Goal: Task Accomplishment & Management: Manage account settings

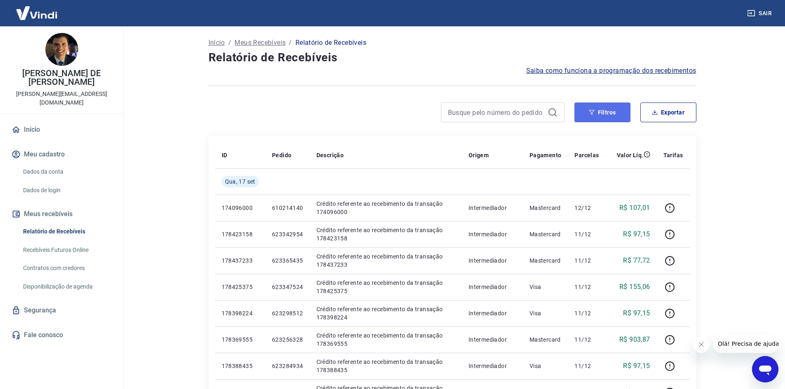
click at [614, 115] on button "Filtros" at bounding box center [602, 113] width 56 height 20
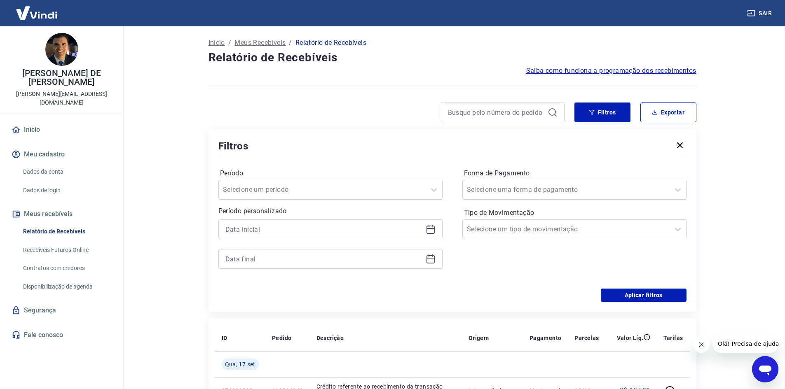
click at [434, 223] on div at bounding box center [330, 230] width 224 height 20
click at [425, 231] on icon at bounding box center [430, 229] width 10 height 10
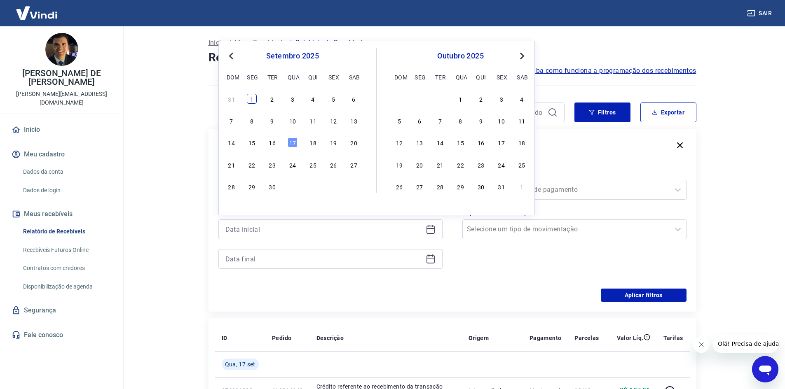
click at [250, 99] on div "1" at bounding box center [252, 99] width 10 height 10
type input "[DATE]"
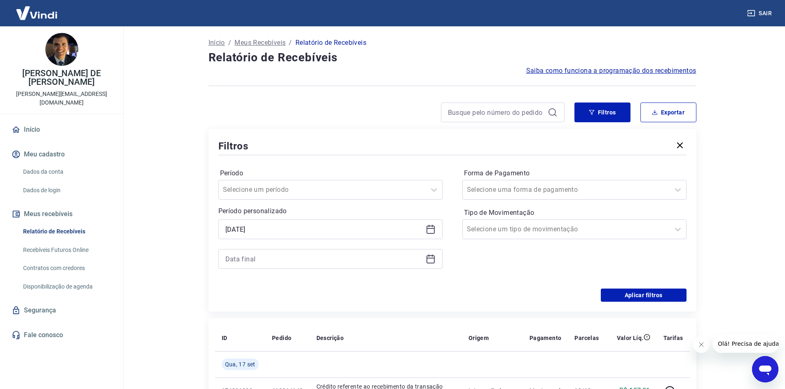
click at [432, 257] on icon at bounding box center [430, 259] width 10 height 10
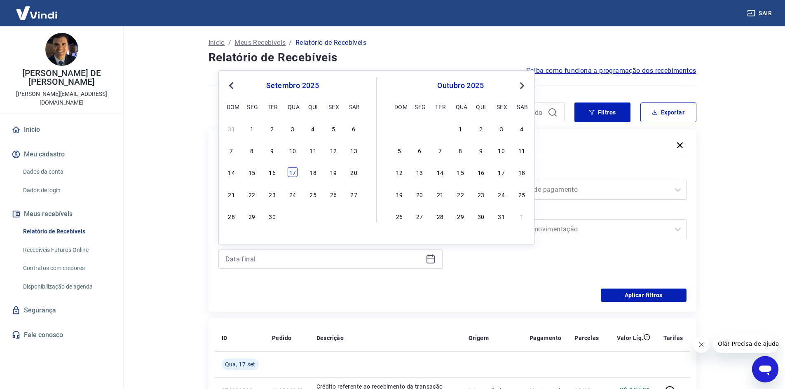
click at [295, 172] on div "17" at bounding box center [292, 172] width 10 height 10
type input "[DATE]"
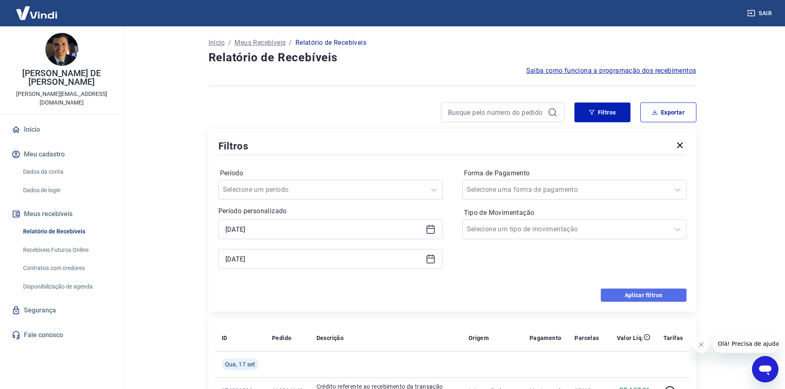
click at [645, 296] on button "Aplicar filtros" at bounding box center [643, 295] width 86 height 13
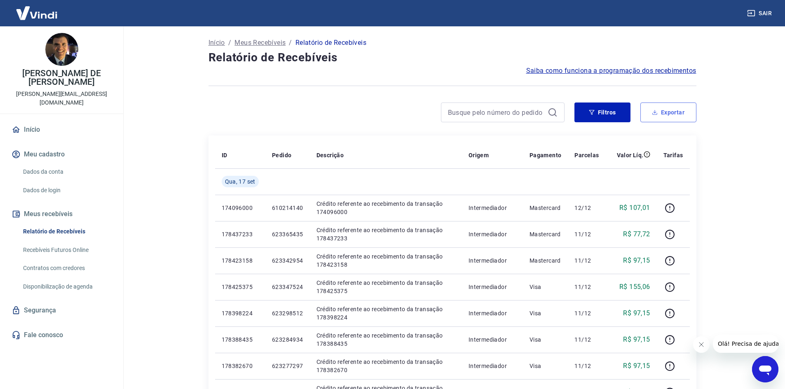
click at [663, 114] on button "Exportar" at bounding box center [668, 113] width 56 height 20
type input "[DATE]"
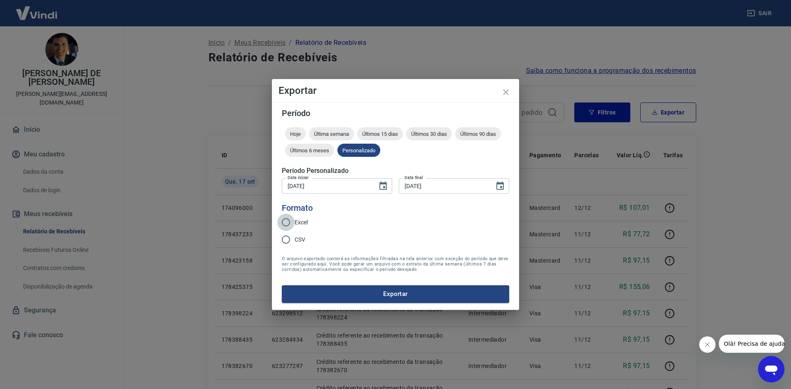
click at [291, 221] on input "Excel" at bounding box center [285, 222] width 17 height 17
radio input "true"
click at [440, 300] on button "Exportar" at bounding box center [395, 293] width 227 height 17
